Goal: Check status: Check status

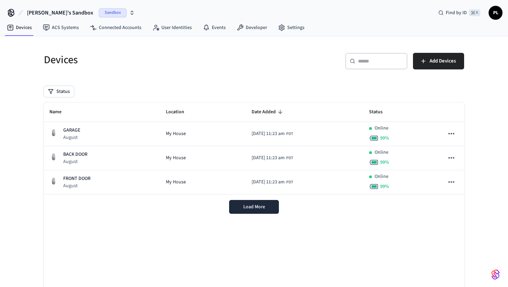
click at [48, 16] on span "Yinshi's Sandbox" at bounding box center [60, 13] width 66 height 8
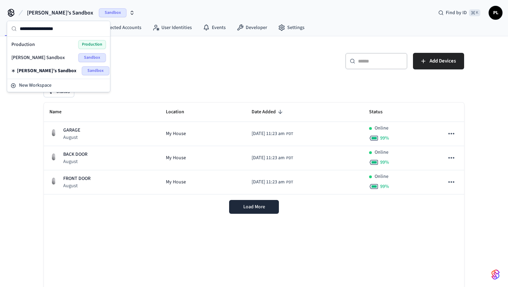
click at [54, 60] on div "Ryan's Sandbox Sandbox" at bounding box center [58, 57] width 95 height 9
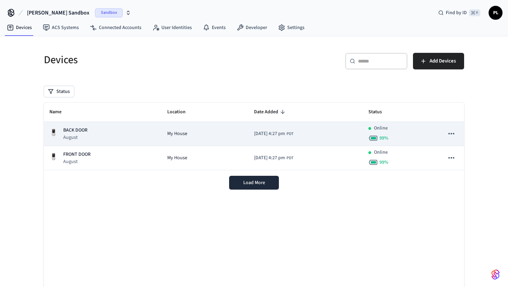
click at [327, 134] on td "2025/10/08 at 4:27 pm PDT" at bounding box center [305, 134] width 114 height 24
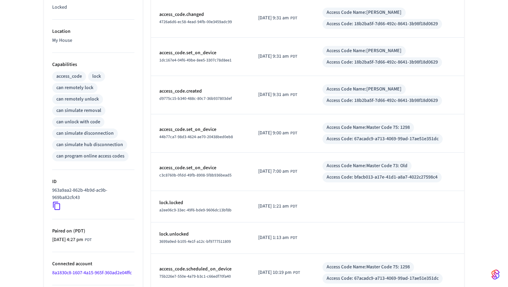
scroll to position [267, 0]
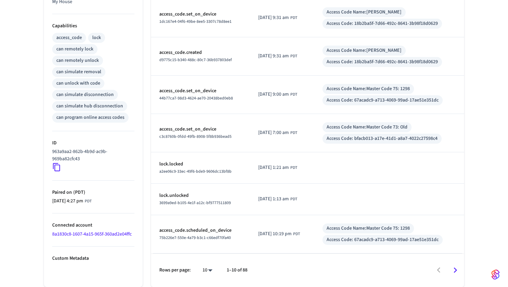
click at [49, 164] on ul "Type August Status Online Battery 100% Lock Status Locked Location My House Cap…" at bounding box center [93, 67] width 99 height 440
click at [56, 165] on icon at bounding box center [56, 167] width 7 height 8
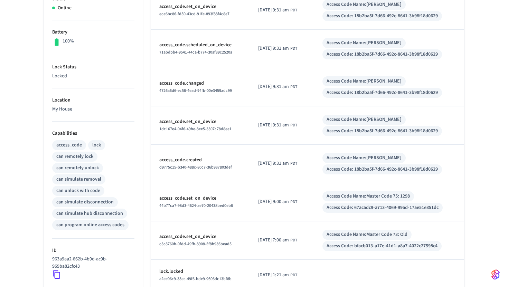
scroll to position [0, 0]
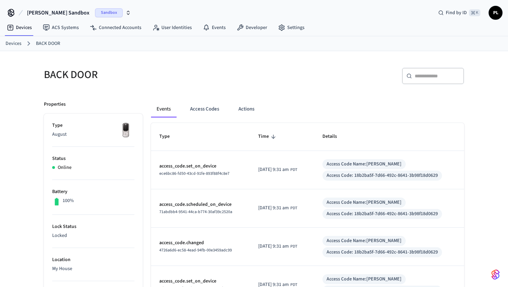
click at [18, 44] on link "Devices" at bounding box center [14, 43] width 16 height 7
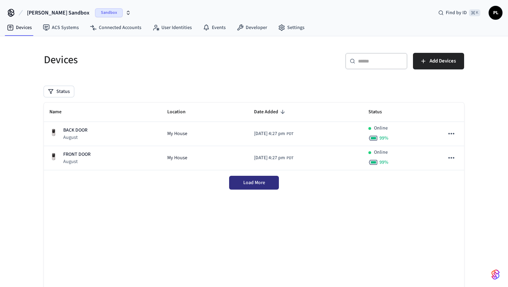
click at [261, 188] on button "Load More" at bounding box center [254, 183] width 50 height 14
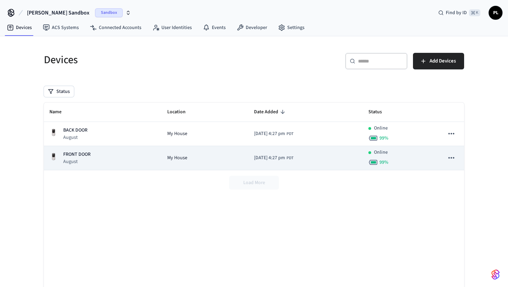
click at [84, 155] on p "FRONT DOOR" at bounding box center [76, 154] width 27 height 7
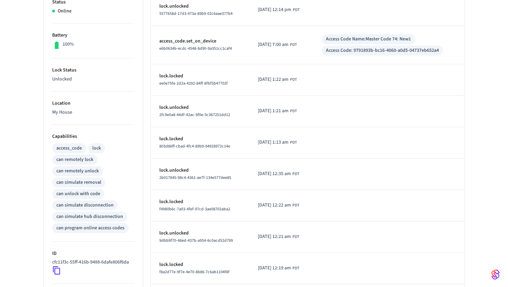
scroll to position [245, 0]
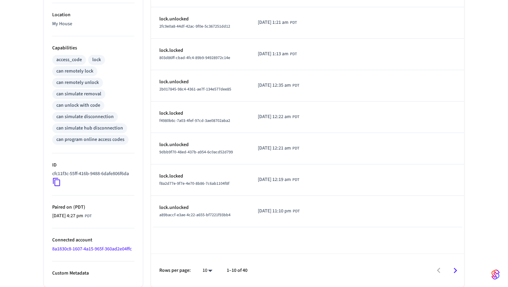
click at [54, 181] on icon at bounding box center [56, 182] width 9 height 9
click at [55, 182] on icon at bounding box center [56, 182] width 9 height 9
